Goal: Task Accomplishment & Management: Manage account settings

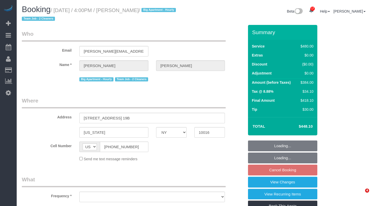
select select "NY"
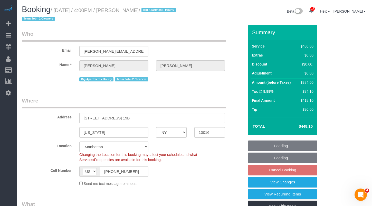
select select "string:stripe-pm_1QmmDe4VGloSiKo7qN6Zl7hg"
select select "object:1019"
select select "2"
select select "180"
select select "spot7"
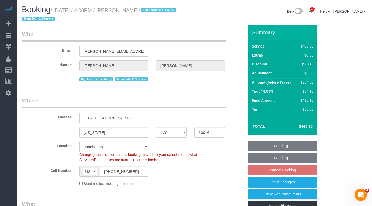
select select "number:89"
select select "number:90"
select select "number:15"
select select "number:5"
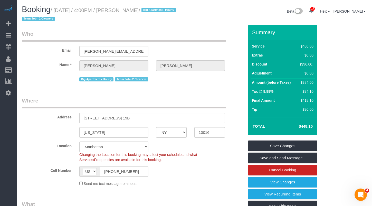
drag, startPoint x: 157, startPoint y: 9, endPoint x: 59, endPoint y: 12, distance: 98.2
click at [59, 12] on small "/ September 14, 2025 / 4:00PM / Leigh Fisch / Big Apartment - Hourly Team Job -…" at bounding box center [100, 14] width 156 height 14
drag, startPoint x: 160, startPoint y: 10, endPoint x: 133, endPoint y: 12, distance: 27.9
click at [133, 12] on small "/ September 14, 2025 / 4:00PM / Leigh Fisch / Big Apartment - Hourly Team Job -…" at bounding box center [100, 14] width 156 height 14
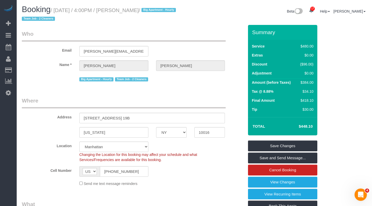
copy small "Leigh Fisch"
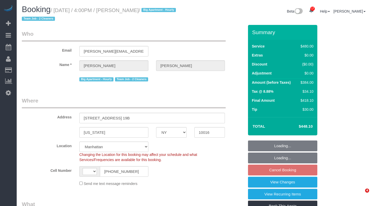
select select "NY"
select select "object:874"
select select "string:[GEOGRAPHIC_DATA]"
select select "2"
select select "180"
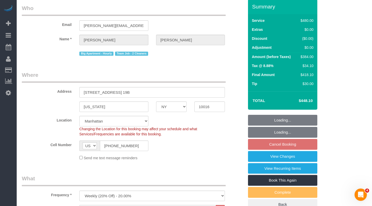
select select "string:stripe-pm_1QmmDe4VGloSiKo7qN6Zl7hg"
select select "spot7"
select select "number:89"
select select "number:90"
select select "number:15"
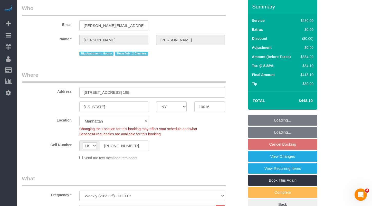
select select "number:5"
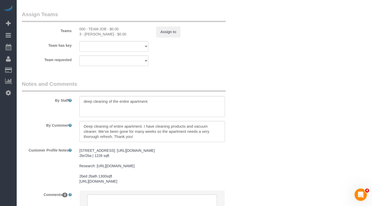
scroll to position [572, 0]
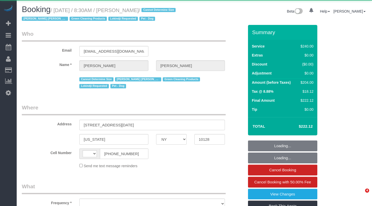
select select "NY"
select select "string:US"
select select "object:814"
select select "180"
select select "number:89"
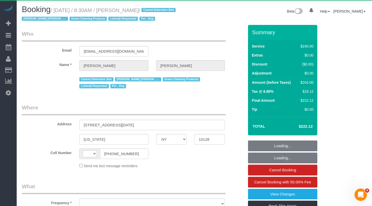
select select "number:90"
select select "number:13"
select select "number:5"
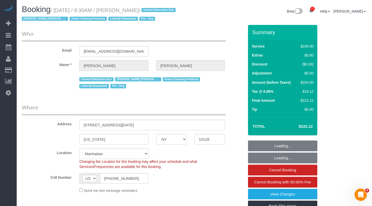
select select "object:1486"
select select "string:stripe-pm_1RHEiV4VGloSiKo7LfsKSaxC"
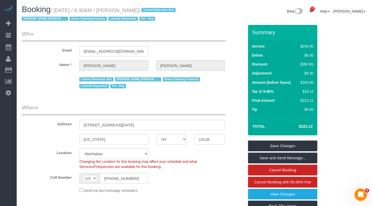
click at [42, 32] on legend "Who" at bounding box center [124, 36] width 204 height 12
drag, startPoint x: 57, startPoint y: 12, endPoint x: 189, endPoint y: 10, distance: 132.1
click at [177, 10] on small "/ September 12, 2025 / 8:30AM / Seth Schulman-Marcus / Cannot Determine Size El…" at bounding box center [99, 14] width 155 height 14
copy small "September 12, 2025 / 8:30AM / Seth Schulman-Marcus /"
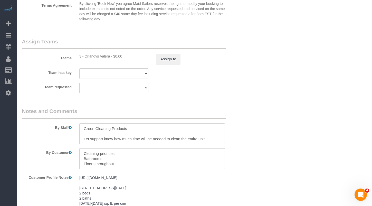
scroll to position [602, 0]
drag, startPoint x: 110, startPoint y: 55, endPoint x: 85, endPoint y: 56, distance: 25.4
click at [85, 56] on div "3 - Orlandys Valera - $0.00" at bounding box center [113, 55] width 69 height 5
copy div "Orlandys Valera"
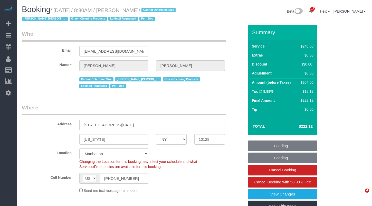
select select "NY"
select select "180"
select select "number:89"
select select "number:90"
select select "number:13"
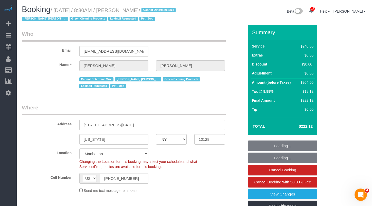
select select "number:5"
select select "string:stripe-pm_1RHEiV4VGloSiKo7LfsKSaxC"
select select "object:1050"
